Goal: Information Seeking & Learning: Find specific fact

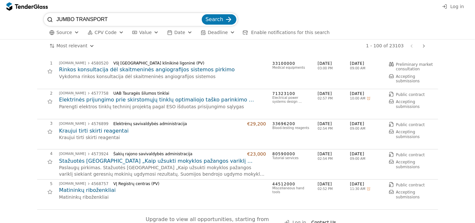
type input "JUMBO TRANSPORT"
click at [202, 14] on button "Search" at bounding box center [219, 19] width 35 height 10
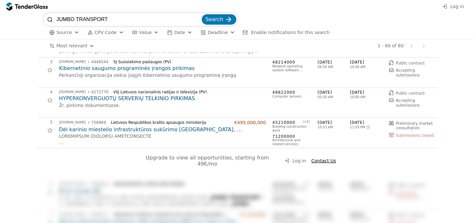
scroll to position [62, 0]
click at [148, 130] on h2 "Dėl karinio miestelio infrastruktūros sukūrimo [GEOGRAPHIC_DATA], [GEOGRAPHIC_D…" at bounding box center [162, 128] width 207 height 7
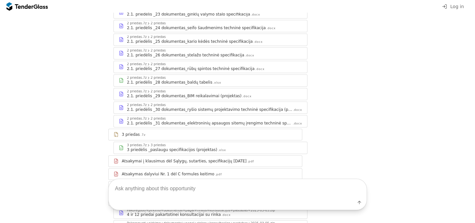
scroll to position [1194, 0]
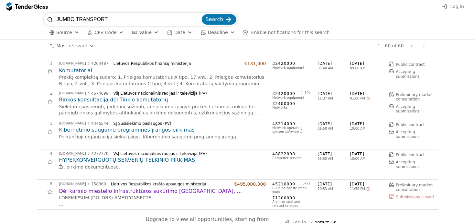
click at [133, 30] on div "button" at bounding box center [135, 32] width 18 height 17
click at [132, 18] on input "JUMBO TRANSPORT" at bounding box center [129, 19] width 144 height 13
type input "JUMBO TRANSPORT"
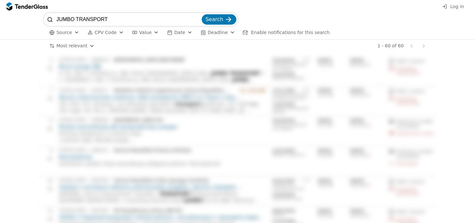
scroll to position [186, 0]
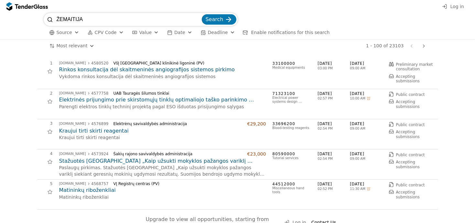
type input "ŽEMAITIJA"
click at [202, 14] on button "Search" at bounding box center [219, 19] width 35 height 10
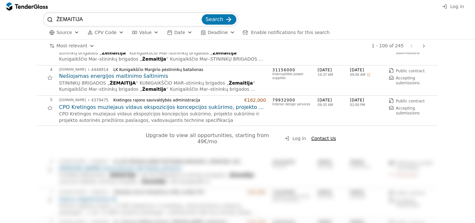
scroll to position [93, 0]
